Goal: Information Seeking & Learning: Understand process/instructions

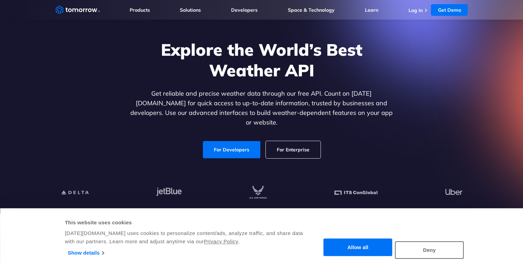
click at [232, 141] on link "For Developers" at bounding box center [231, 149] width 57 height 17
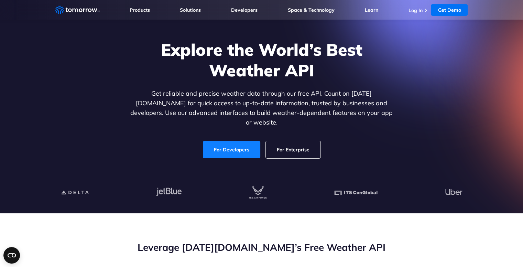
click at [241, 144] on link "For Developers" at bounding box center [231, 149] width 57 height 17
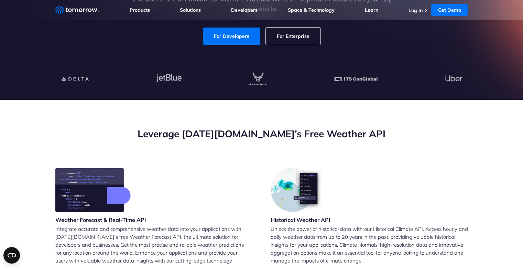
scroll to position [206, 0]
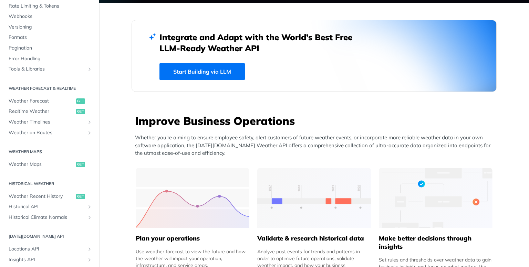
scroll to position [103, 0]
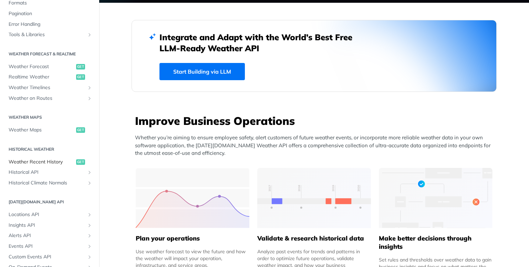
click at [62, 160] on span "Weather Recent History" at bounding box center [42, 162] width 66 height 7
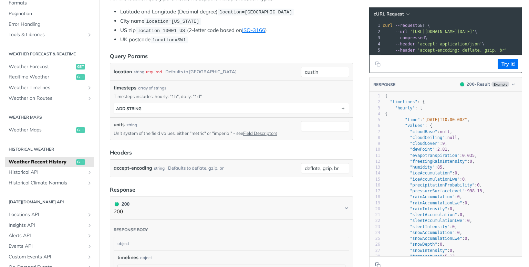
scroll to position [172, 0]
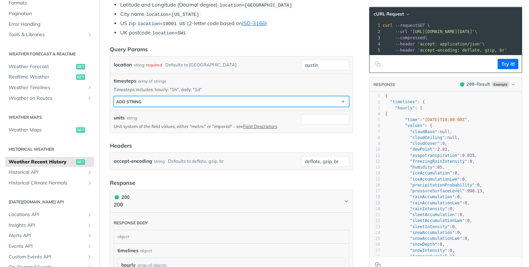
click at [202, 102] on button "ADD string" at bounding box center [231, 101] width 235 height 10
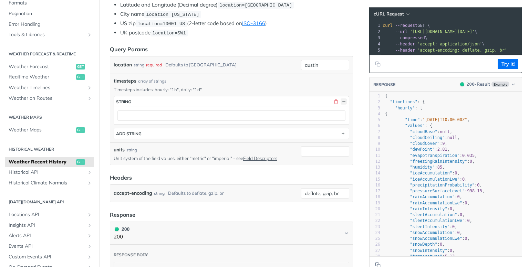
click at [340, 100] on button "button" at bounding box center [343, 101] width 6 height 6
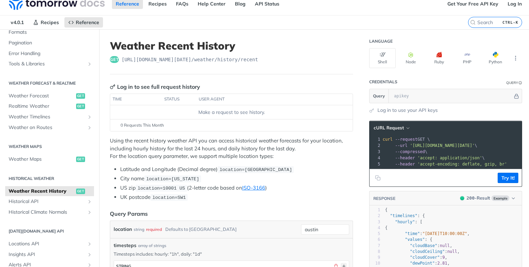
scroll to position [0, 0]
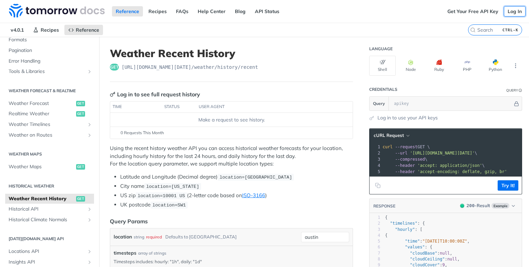
click at [506, 14] on link "Log In" at bounding box center [514, 11] width 22 height 10
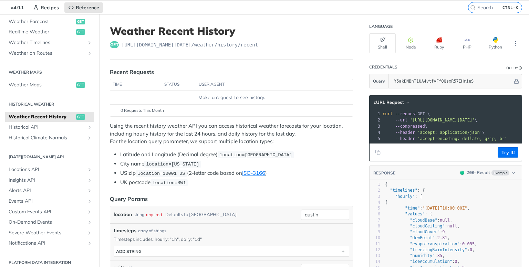
scroll to position [34, 0]
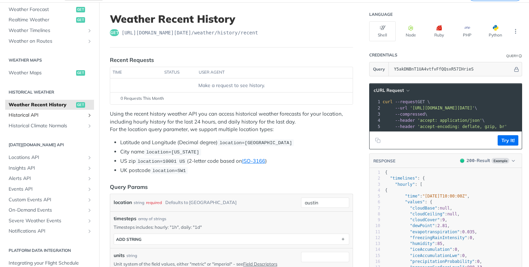
click at [75, 113] on span "Historical API" at bounding box center [47, 115] width 76 height 7
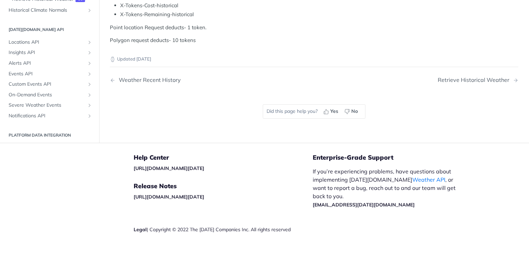
scroll to position [311, 0]
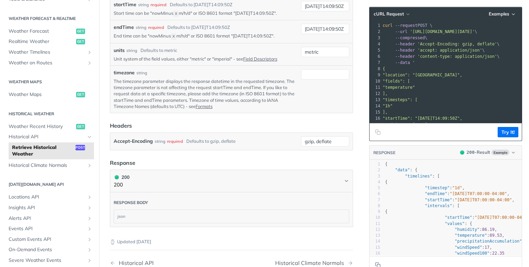
scroll to position [94, 0]
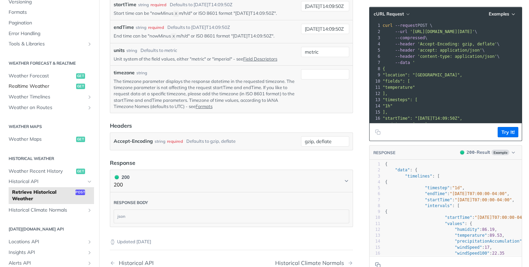
click at [28, 87] on span "Realtime Weather" at bounding box center [42, 86] width 66 height 7
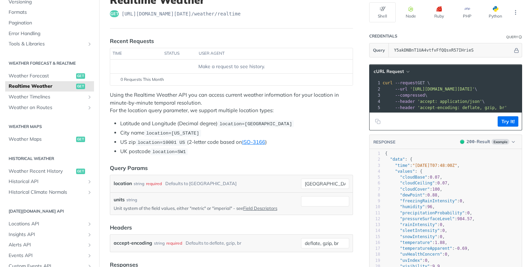
scroll to position [52, 0]
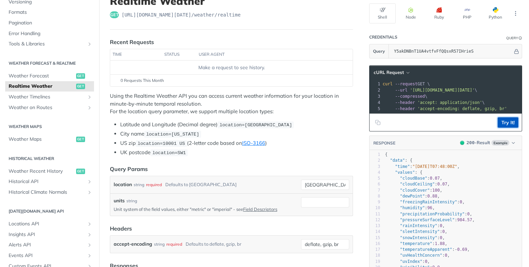
click at [501, 126] on button "Try It!" at bounding box center [507, 122] width 21 height 10
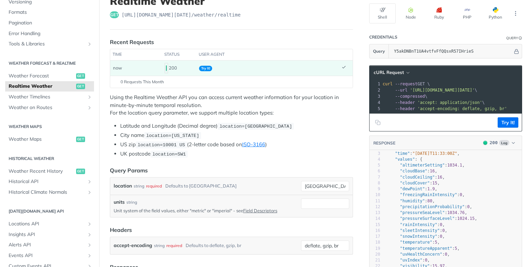
scroll to position [1, 0]
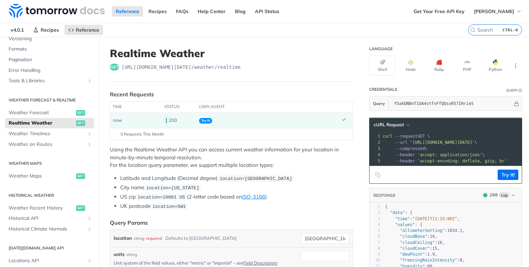
click at [459, 135] on pre "curl --request GET \" at bounding box center [513, 136] width 264 height 6
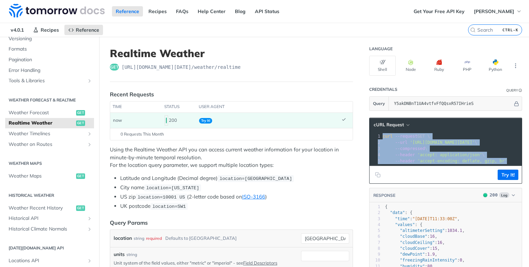
drag, startPoint x: 376, startPoint y: 135, endPoint x: 510, endPoint y: 160, distance: 136.9
click at [511, 161] on div "1 curl --request GET \ 2 --url 'https://api.tomorrow.io/v4/weather/realtime?loc…" at bounding box center [513, 148] width 264 height 31
copy div "curl --request GET \ 2 --url 'https://api.tomorrow.io/v4/weather/realtime?locat…"
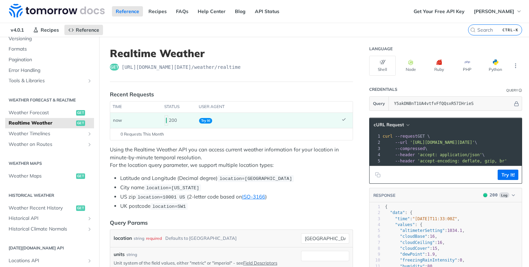
click at [469, 153] on span "--header 'accept: application/json' \" at bounding box center [433, 154] width 102 height 5
click at [498, 60] on span "button" at bounding box center [498, 63] width 0 height 6
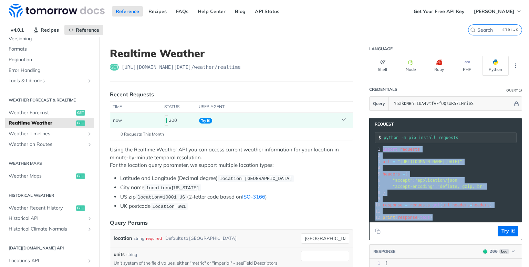
drag, startPoint x: 378, startPoint y: 148, endPoint x: 445, endPoint y: 218, distance: 97.3
click at [445, 218] on div "1 import requests 2 ​ 3 url = "https://api.tomorrow.io/v4/weather/realtime?loca…" at bounding box center [505, 183] width 248 height 74
copy div "import requests 2 ​ 3 url = "https://api.tomorrow.io/v4/weather/realtime?locati…"
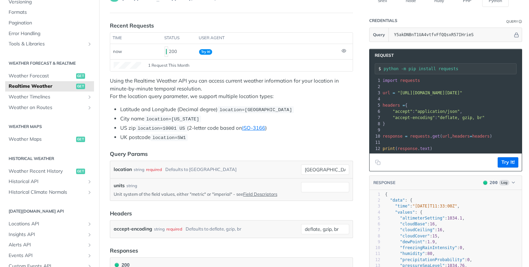
click at [456, 111] on pre ""accept" : "application/json" ," at bounding box center [505, 111] width 248 height 6
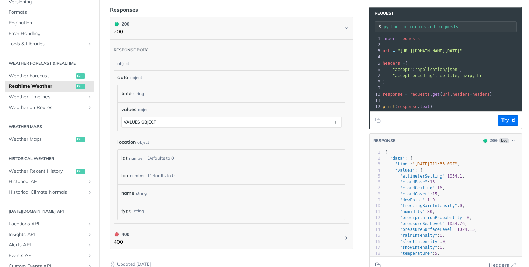
click at [167, 158] on div "Defaults to 0" at bounding box center [160, 158] width 26 height 10
click at [143, 155] on div "number" at bounding box center [136, 158] width 15 height 10
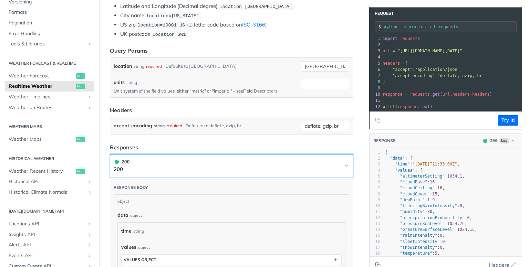
click at [301, 164] on button "200 200" at bounding box center [231, 165] width 235 height 15
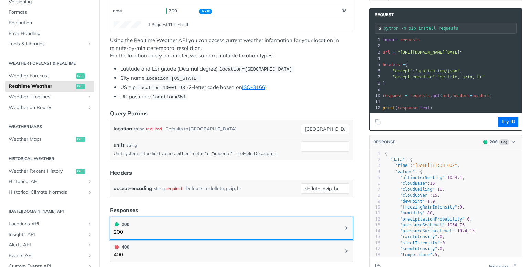
scroll to position [103, 0]
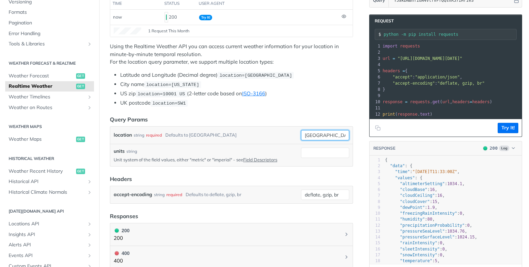
click at [317, 138] on div "toronto" at bounding box center [325, 135] width 48 height 10
type input "t"
click at [273, 148] on div "units string" at bounding box center [206, 151] width 184 height 7
click at [199, 132] on div "Defaults to toronto" at bounding box center [200, 135] width 71 height 10
click at [157, 134] on div "required" at bounding box center [154, 135] width 16 height 10
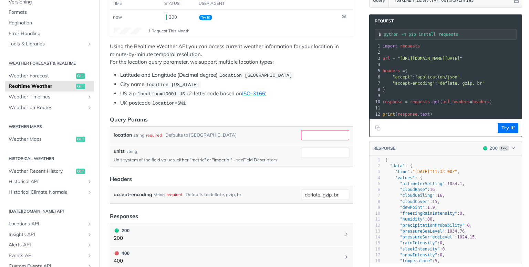
click at [215, 78] on li "Latitude and Longitude (Decimal degree) location=42.3478, -71.0466" at bounding box center [236, 75] width 233 height 8
click at [232, 77] on code "location=[GEOGRAPHIC_DATA]" at bounding box center [255, 75] width 76 height 7
click at [235, 76] on span "location=[GEOGRAPHIC_DATA]" at bounding box center [255, 75] width 73 height 5
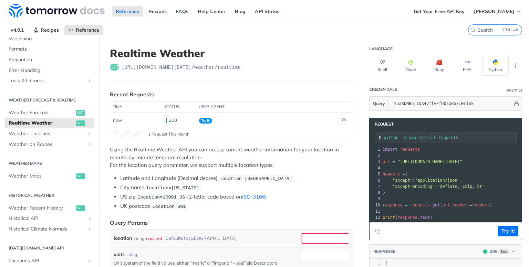
scroll to position [0, 0]
click at [209, 121] on span "Try It!" at bounding box center [205, 121] width 13 height 6
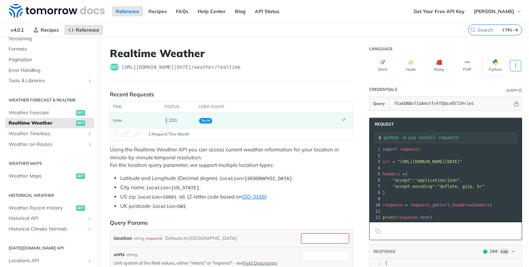
click at [512, 67] on icon "More ellipsis" at bounding box center [515, 66] width 6 height 6
click at [429, 83] on header "Credentials Query" at bounding box center [445, 90] width 153 height 14
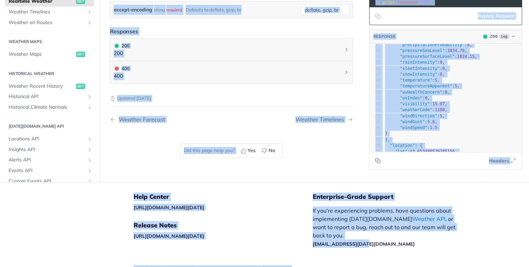
scroll to position [325, 0]
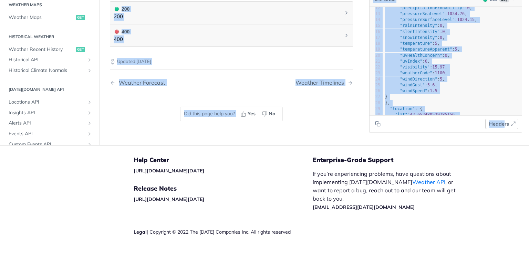
drag, startPoint x: 110, startPoint y: 54, endPoint x: 498, endPoint y: 124, distance: 394.6
copy div "Realtime Weather get https://api.tomorrow.io/v4 /weather/realtime Recent Reques…"
click at [262, 75] on nav "Weather Forecast Weather Timelines" at bounding box center [231, 83] width 243 height 20
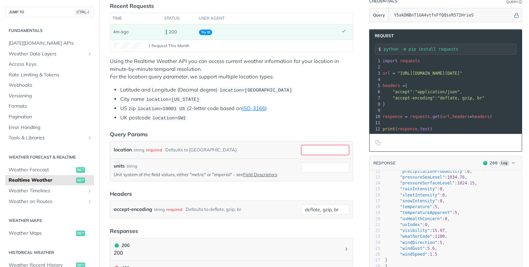
scroll to position [84, 0]
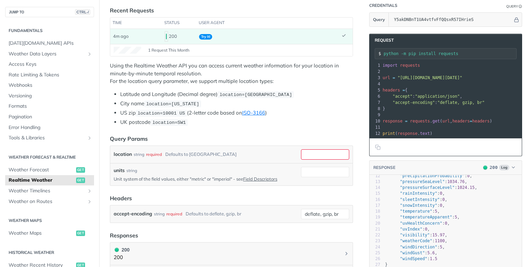
click at [305, 120] on li "UK postcode location=SW1" at bounding box center [236, 122] width 233 height 8
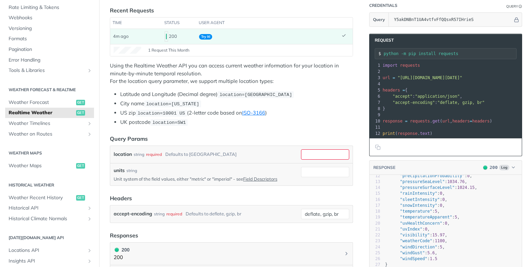
scroll to position [69, 0]
click at [34, 194] on span "Weather Recent History" at bounding box center [42, 196] width 66 height 7
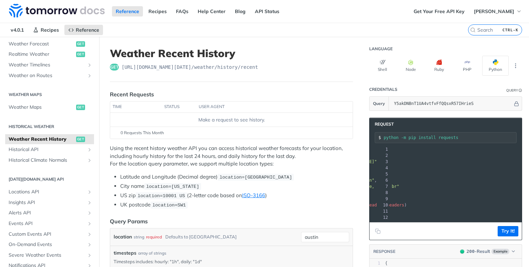
scroll to position [0, 100]
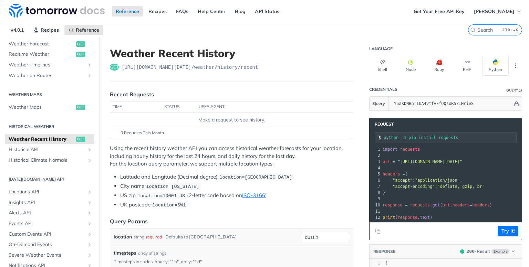
drag, startPoint x: 454, startPoint y: 161, endPoint x: 505, endPoint y: 160, distance: 51.6
click at [462, 160] on span ""https://api.tomorrow.io/v4/weather/history/recent?location=austin&apikey=Y5akD…" at bounding box center [429, 161] width 65 height 5
copy span "weather/history/recent"
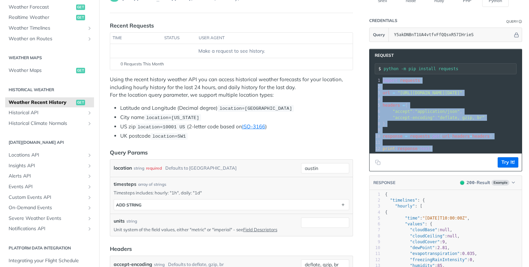
drag, startPoint x: 427, startPoint y: 146, endPoint x: 361, endPoint y: 79, distance: 93.9
copy div "import requests 2 ​ 3 url = "https://api.tomorrow.io/v4/weather/history/recent?…"
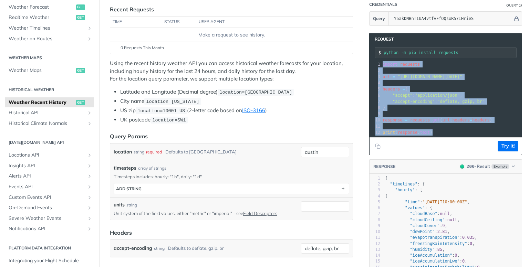
scroll to position [0, 0]
